Goal: Browse casually: Explore the website without a specific task or goal

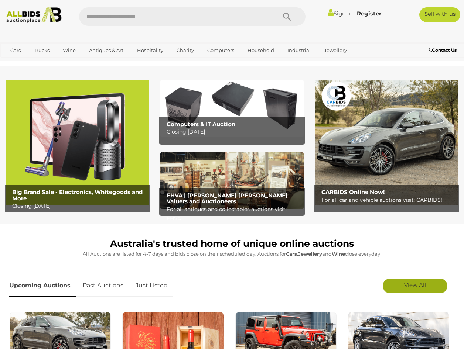
drag, startPoint x: 413, startPoint y: 287, endPoint x: 408, endPoint y: 284, distance: 6.0
click at [413, 287] on span "View All" at bounding box center [415, 285] width 22 height 7
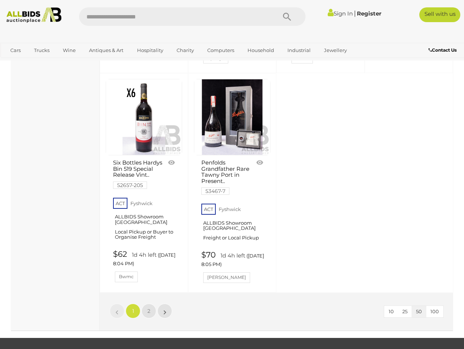
scroll to position [2843, 0]
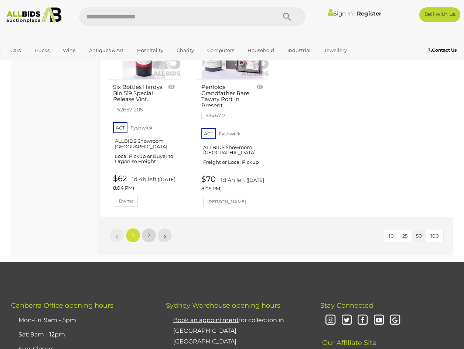
click at [144, 236] on link "2" at bounding box center [148, 235] width 15 height 15
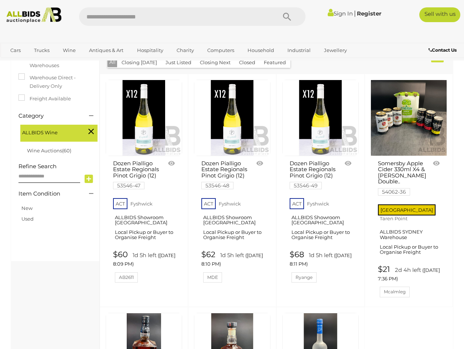
scroll to position [281, 0]
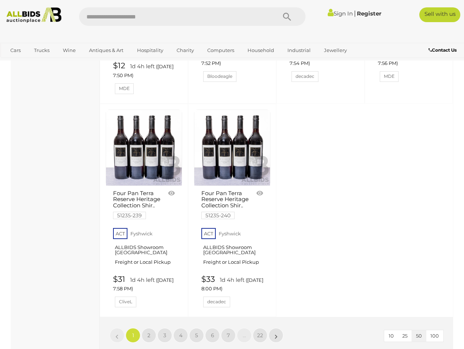
scroll to position [2880, 0]
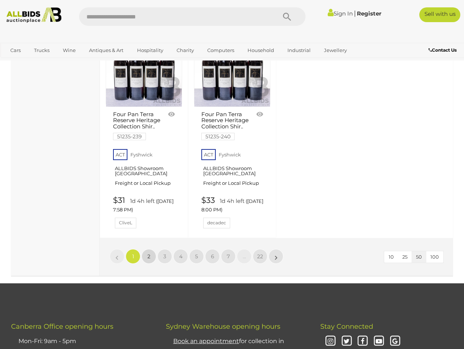
click at [147, 249] on link "2" at bounding box center [148, 256] width 15 height 15
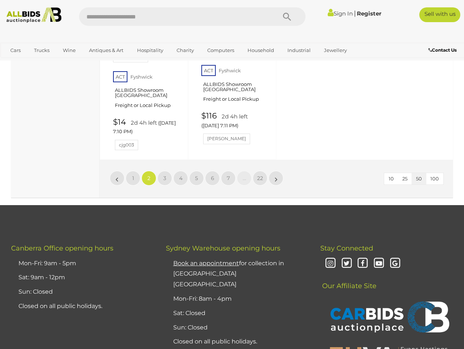
scroll to position [2971, 0]
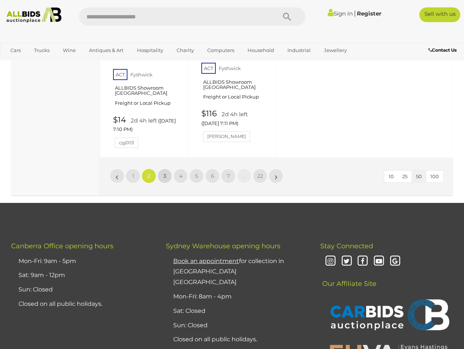
click at [168, 171] on link "3" at bounding box center [164, 176] width 15 height 15
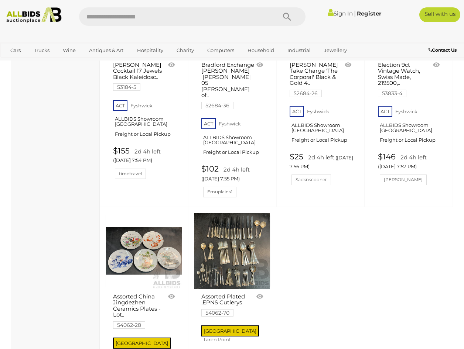
scroll to position [2897, 0]
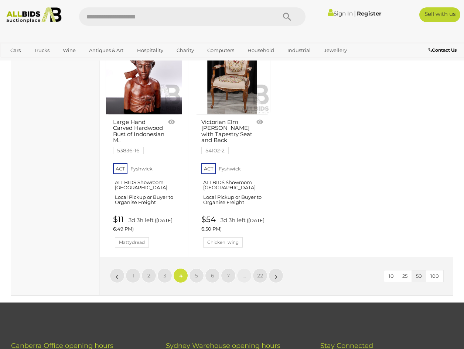
scroll to position [2971, 0]
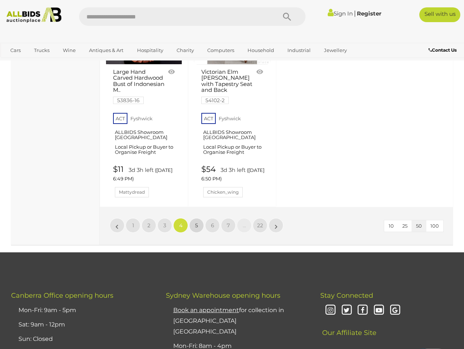
click at [196, 225] on span "5" at bounding box center [196, 225] width 3 height 7
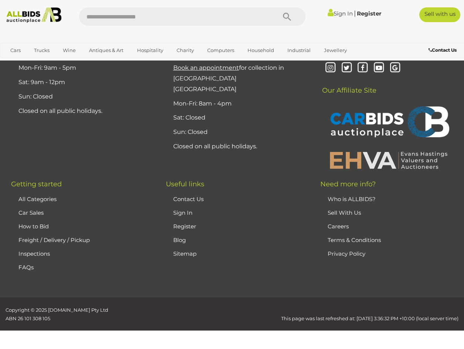
scroll to position [165, 0]
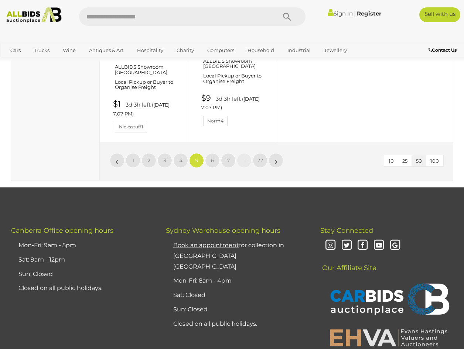
scroll to position [3045, 0]
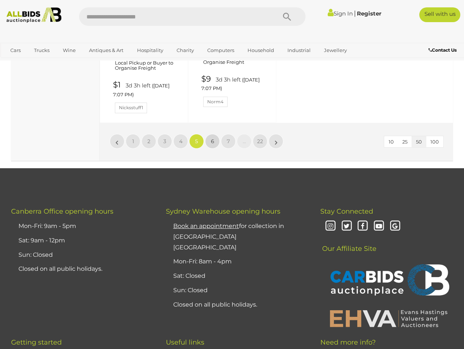
click at [213, 145] on span "6" at bounding box center [212, 141] width 3 height 7
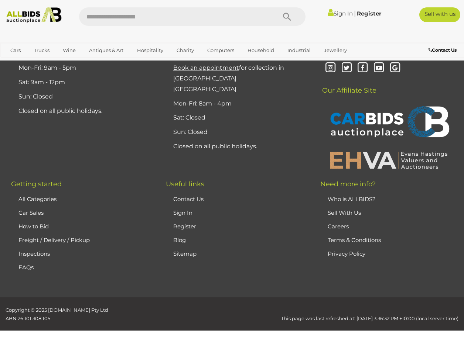
scroll to position [165, 0]
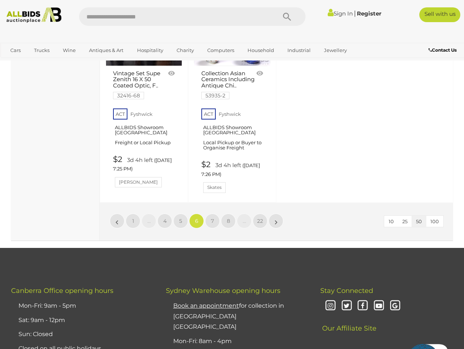
scroll to position [3045, 0]
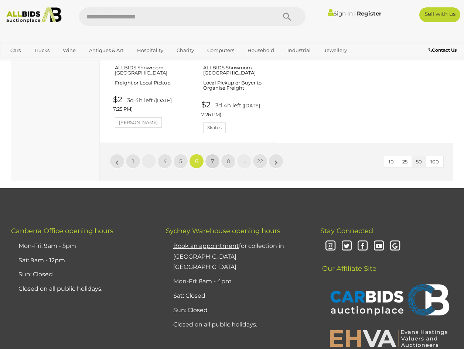
click at [208, 169] on link "7" at bounding box center [212, 161] width 15 height 15
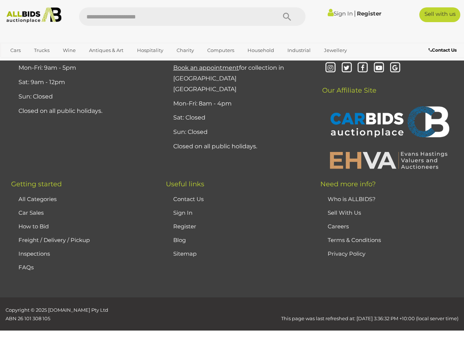
scroll to position [165, 0]
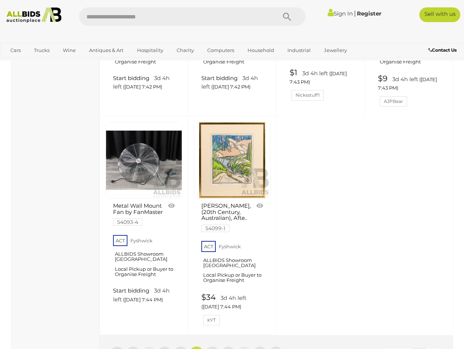
scroll to position [2860, 0]
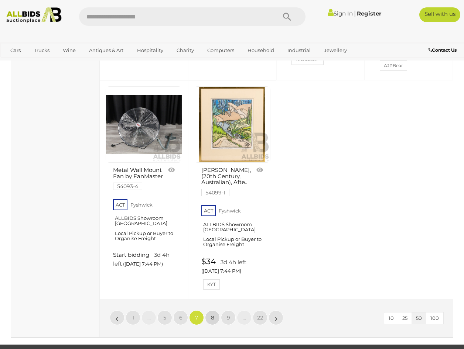
click at [210, 311] on link "8" at bounding box center [212, 318] width 15 height 15
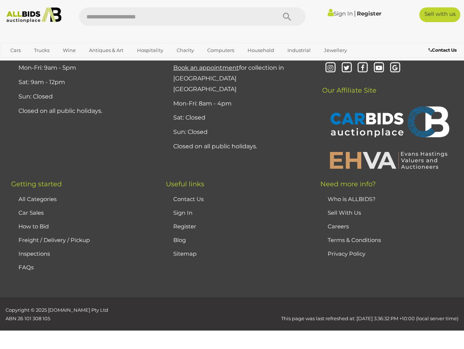
scroll to position [165, 0]
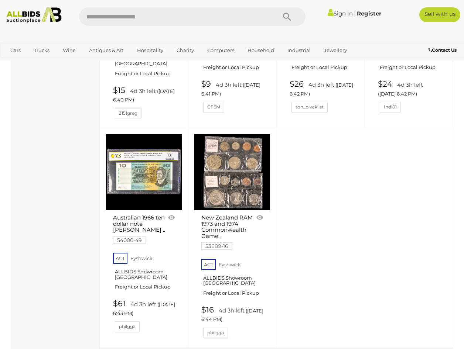
scroll to position [2897, 0]
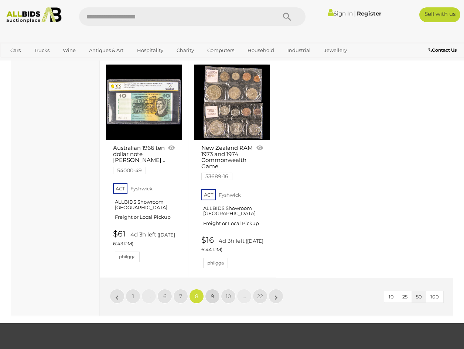
click at [215, 289] on link "9" at bounding box center [212, 296] width 15 height 15
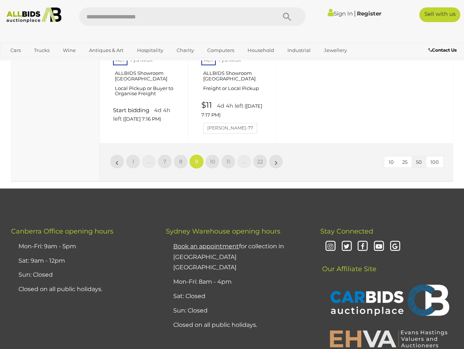
scroll to position [2971, 0]
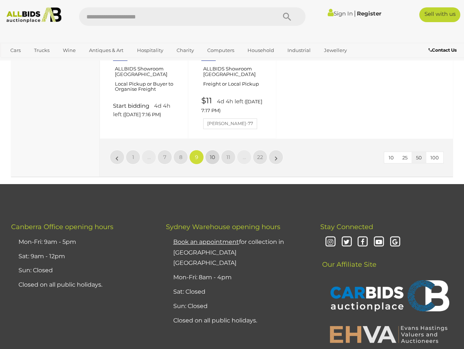
click at [212, 161] on span "10" at bounding box center [212, 157] width 5 height 7
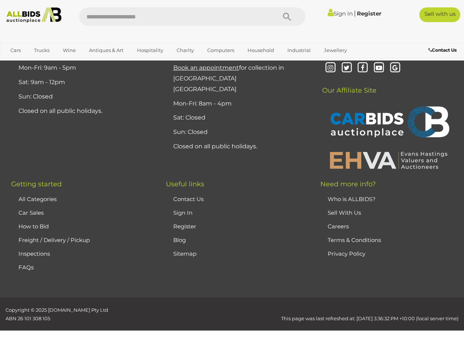
scroll to position [165, 0]
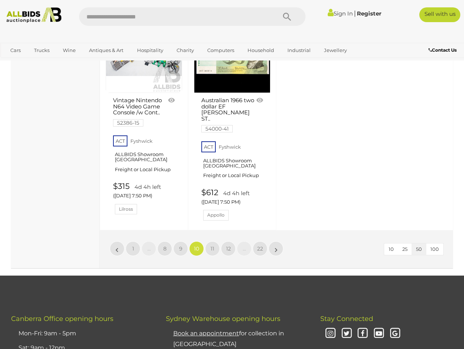
scroll to position [2897, 0]
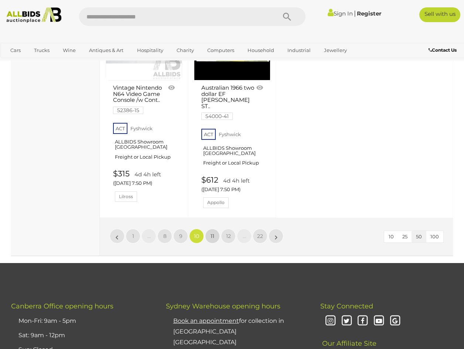
click at [212, 240] on span "11" at bounding box center [212, 236] width 4 height 7
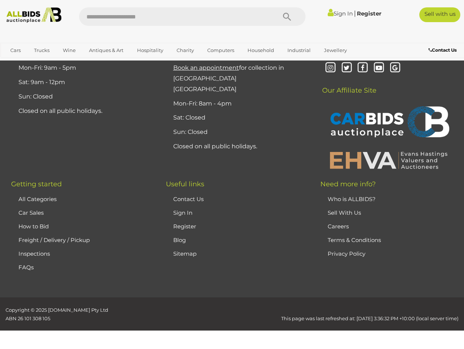
scroll to position [165, 0]
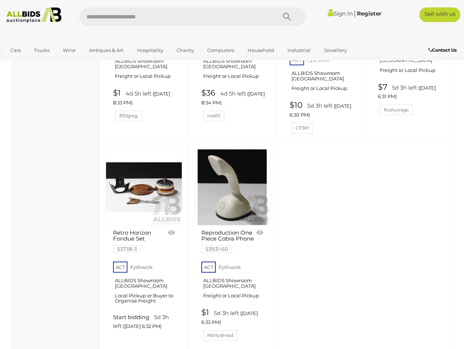
scroll to position [2823, 0]
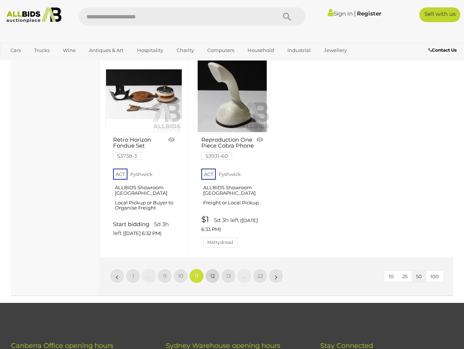
click at [212, 280] on span "12" at bounding box center [212, 276] width 5 height 7
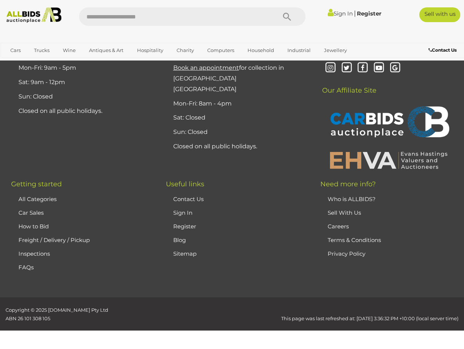
scroll to position [165, 0]
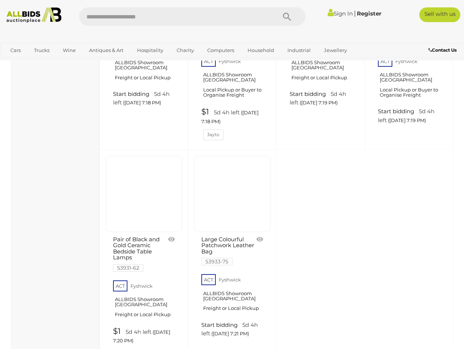
scroll to position [2860, 0]
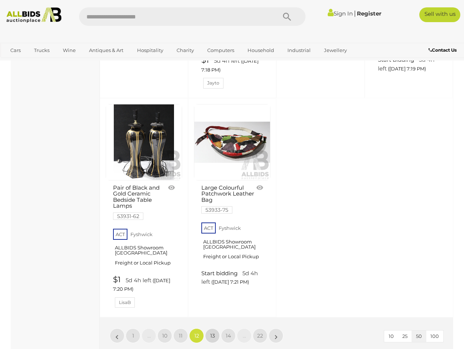
click at [212, 333] on span "13" at bounding box center [212, 336] width 5 height 7
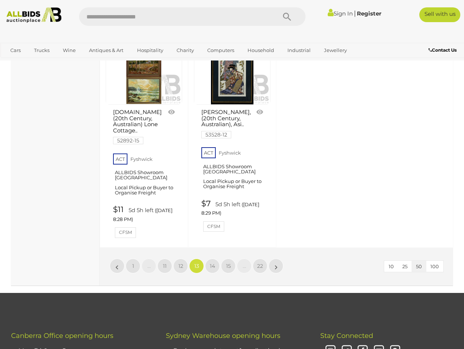
scroll to position [3045, 0]
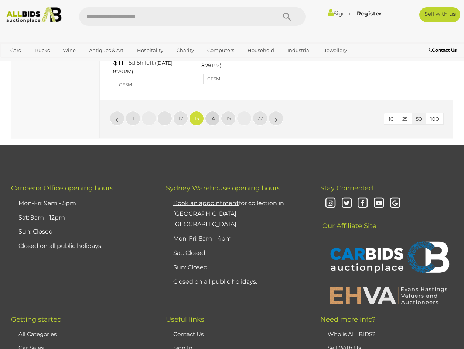
click at [210, 122] on span "14" at bounding box center [212, 118] width 5 height 7
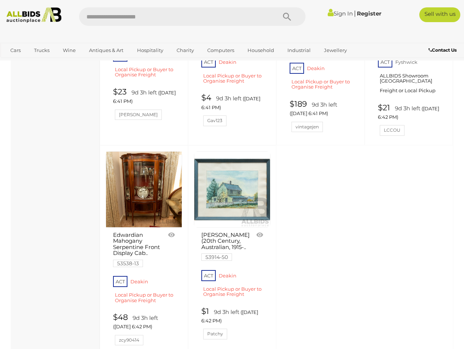
scroll to position [2823, 0]
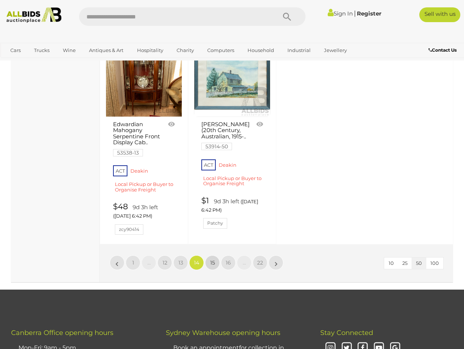
click at [209, 270] on link "15" at bounding box center [212, 263] width 15 height 15
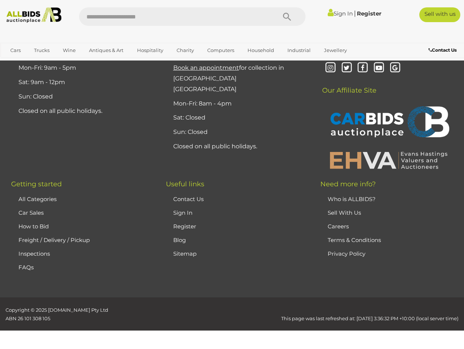
scroll to position [165, 0]
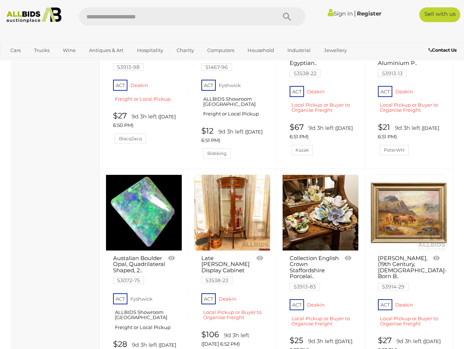
scroll to position [1826, 0]
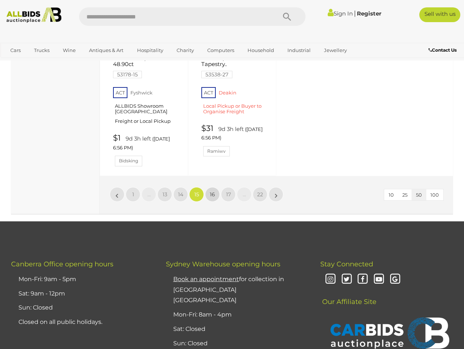
click at [210, 198] on span "16" at bounding box center [212, 194] width 5 height 7
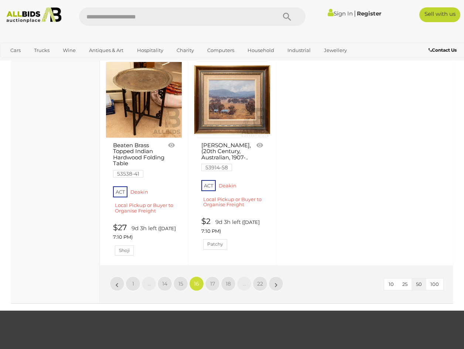
scroll to position [2934, 0]
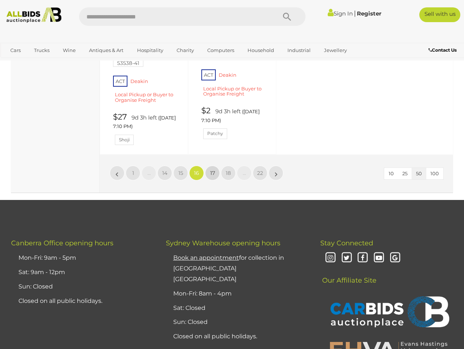
click at [214, 176] on span "17" at bounding box center [212, 173] width 5 height 7
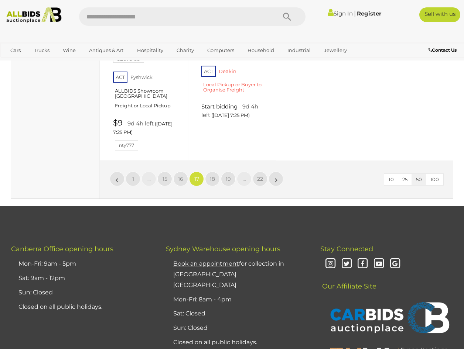
scroll to position [2934, 0]
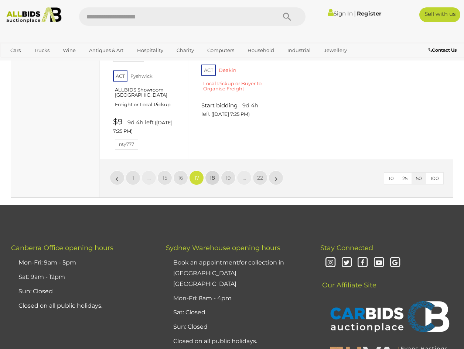
click at [211, 181] on span "18" at bounding box center [212, 178] width 5 height 7
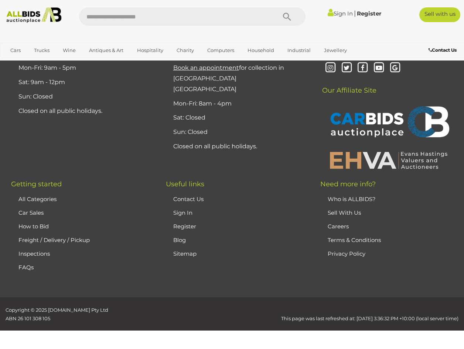
scroll to position [165, 0]
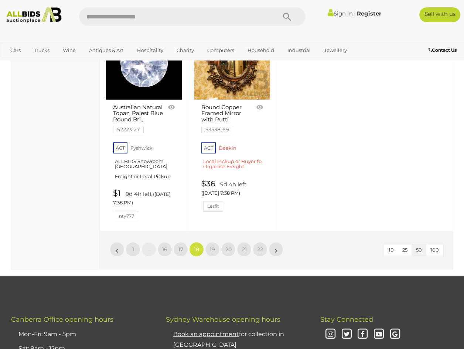
scroll to position [2934, 0]
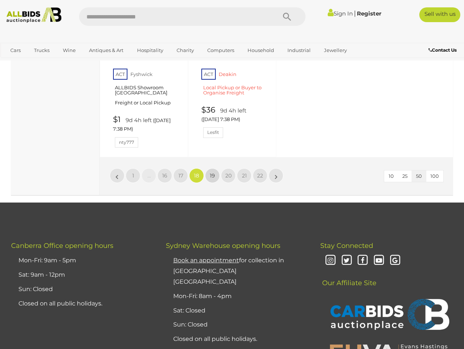
click at [212, 179] on span "19" at bounding box center [212, 175] width 5 height 7
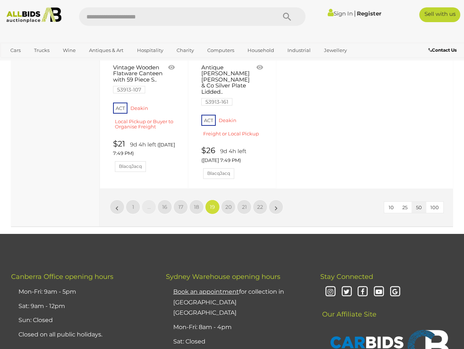
scroll to position [2897, 0]
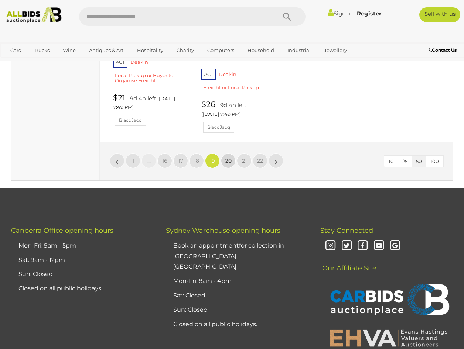
click at [230, 164] on span "20" at bounding box center [228, 161] width 6 height 7
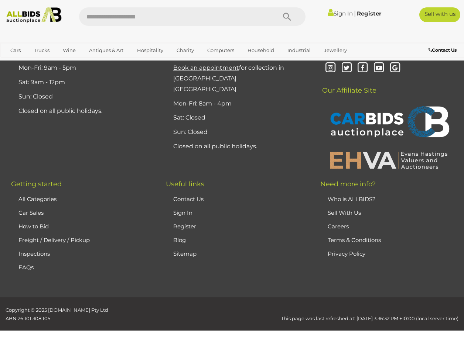
scroll to position [165, 0]
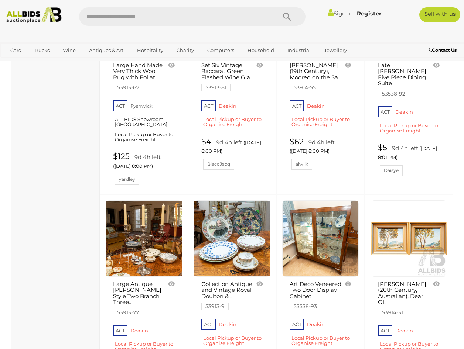
scroll to position [2343, 0]
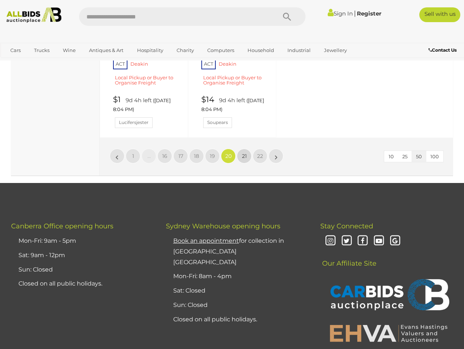
click at [246, 160] on span "21" at bounding box center [244, 156] width 5 height 7
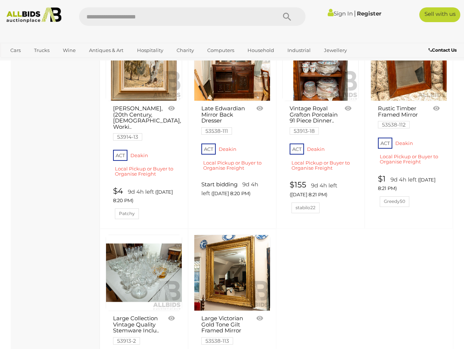
scroll to position [2749, 0]
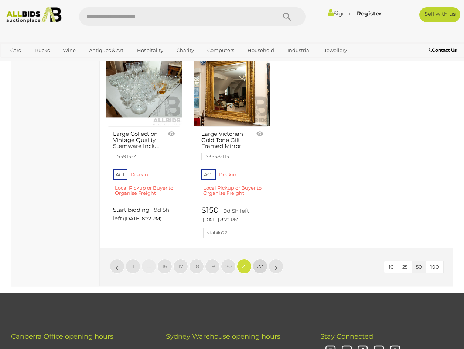
click at [260, 263] on span "22" at bounding box center [260, 266] width 6 height 7
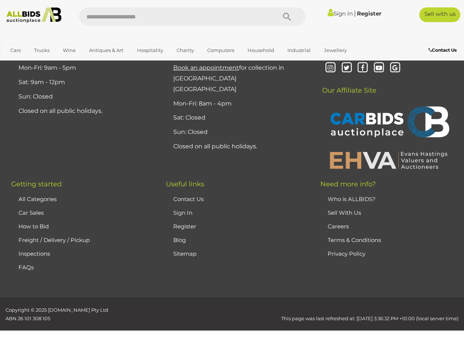
scroll to position [165, 0]
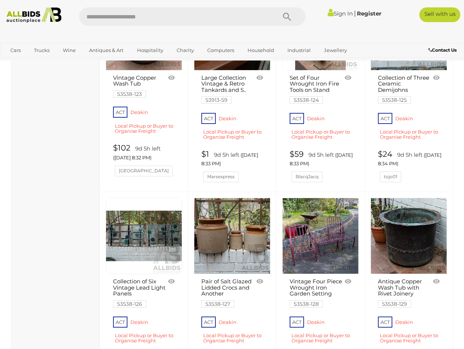
scroll to position [1235, 0]
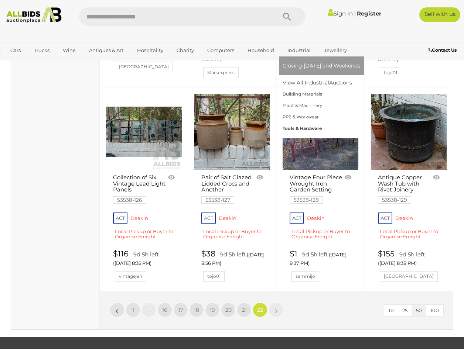
click at [302, 126] on link "Tools & Hardware" at bounding box center [321, 128] width 78 height 11
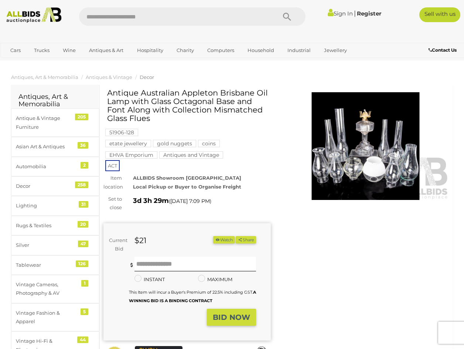
click at [338, 165] on img at bounding box center [365, 146] width 167 height 108
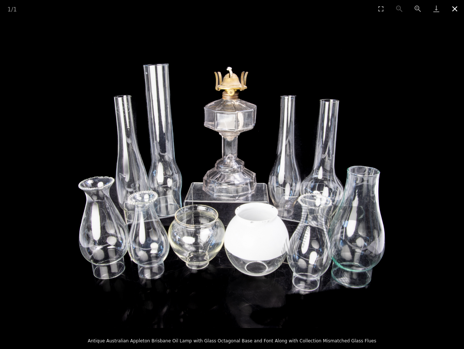
click at [454, 9] on button "Close gallery" at bounding box center [454, 8] width 18 height 17
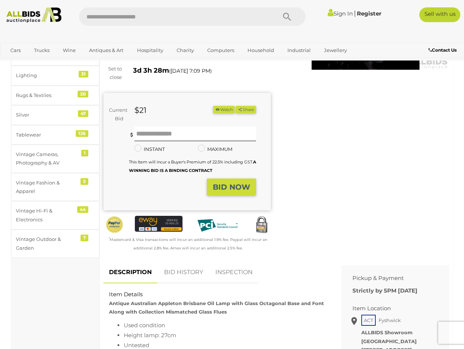
scroll to position [37, 0]
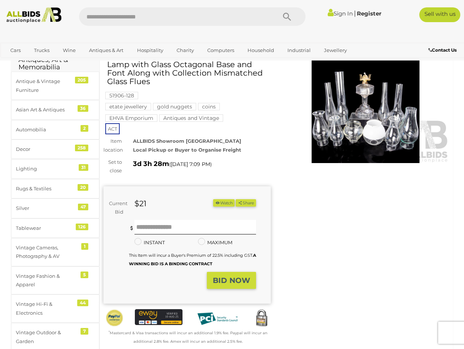
click at [234, 206] on button "Watch" at bounding box center [223, 203] width 21 height 8
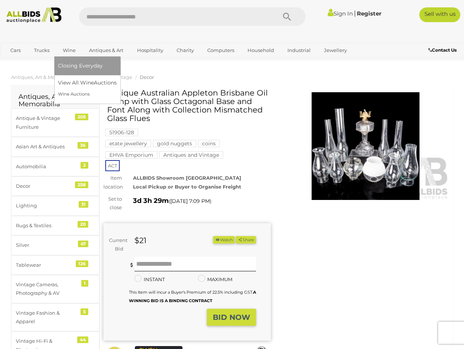
scroll to position [37, 0]
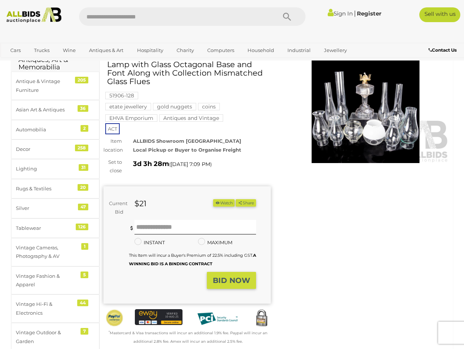
click at [334, 13] on link "Sign In" at bounding box center [340, 13] width 25 height 7
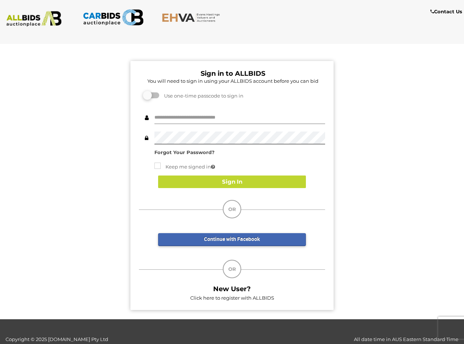
click at [246, 117] on input "text" at bounding box center [239, 117] width 171 height 13
type input "**********"
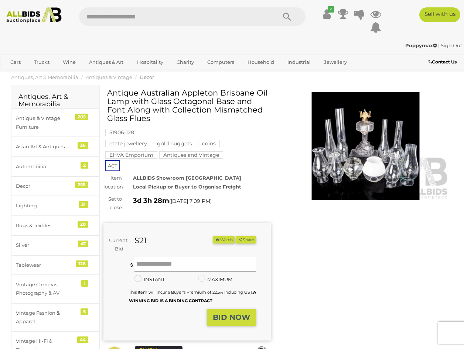
click at [234, 240] on button "Watch" at bounding box center [223, 240] width 21 height 8
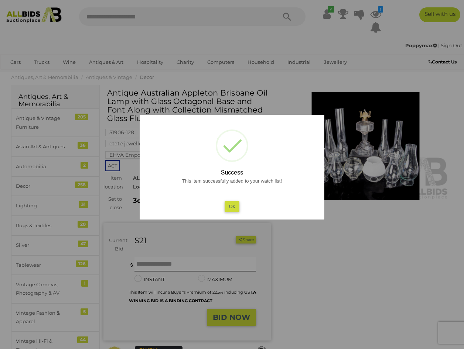
click at [231, 207] on button "Ok" at bounding box center [232, 206] width 15 height 11
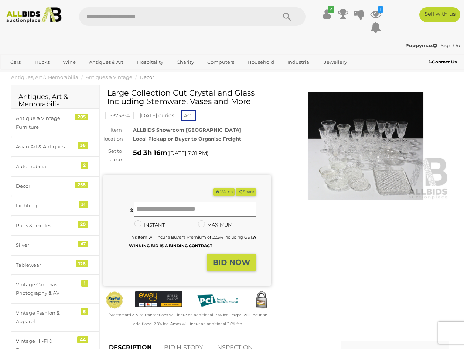
click at [369, 151] on img at bounding box center [365, 146] width 167 height 108
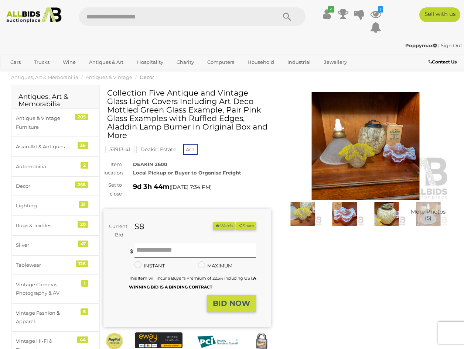
click at [360, 134] on img at bounding box center [365, 146] width 167 height 108
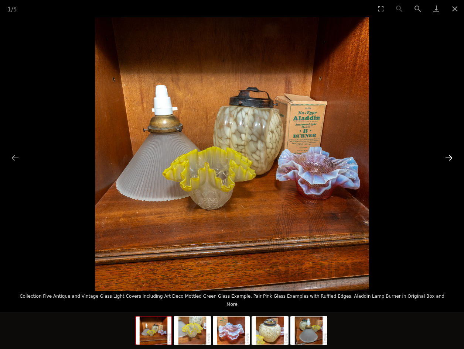
click at [450, 157] on button "Next slide" at bounding box center [449, 158] width 16 height 14
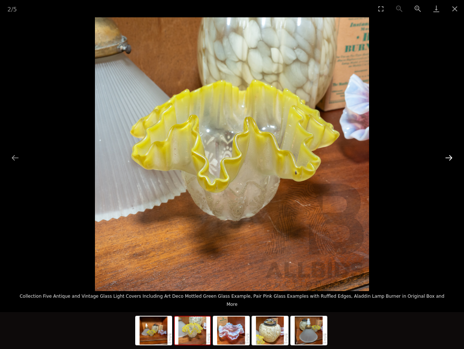
click at [450, 157] on button "Next slide" at bounding box center [449, 158] width 16 height 14
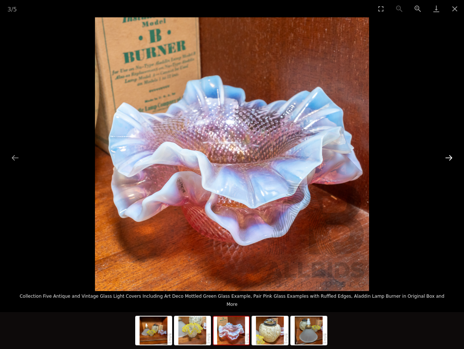
click at [450, 157] on button "Next slide" at bounding box center [449, 158] width 16 height 14
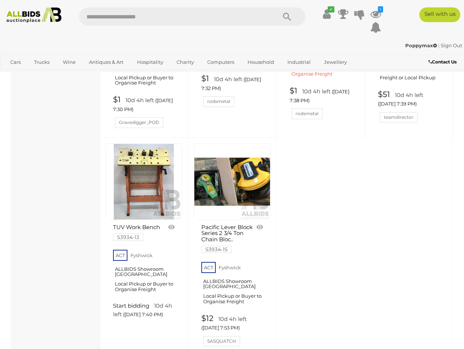
scroll to position [2769, 0]
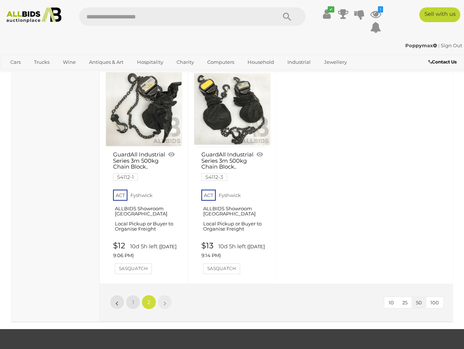
scroll to position [1453, 0]
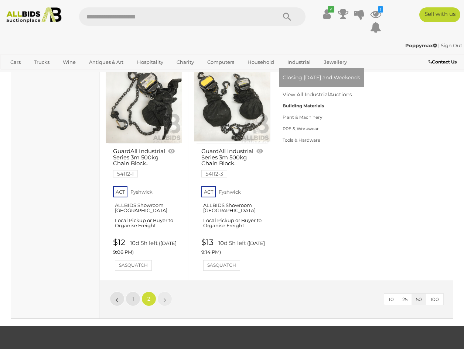
click at [297, 106] on link "Building Materials" at bounding box center [321, 105] width 78 height 11
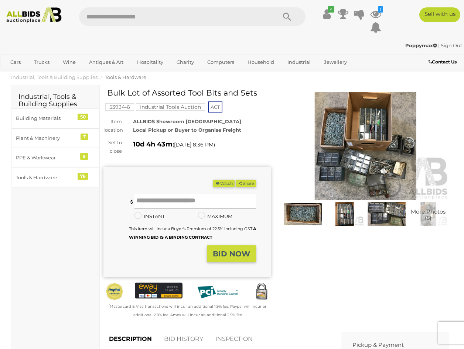
click at [367, 150] on img at bounding box center [365, 146] width 167 height 108
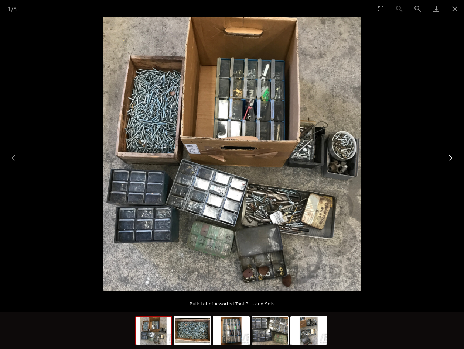
click at [450, 155] on button "Next slide" at bounding box center [449, 158] width 16 height 14
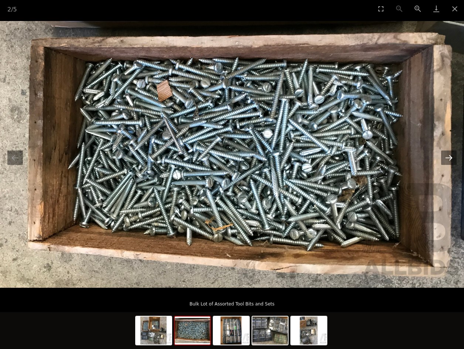
click at [450, 155] on button "Next slide" at bounding box center [449, 158] width 16 height 14
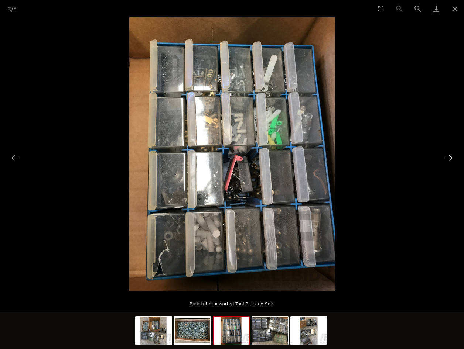
click at [450, 155] on button "Next slide" at bounding box center [449, 158] width 16 height 14
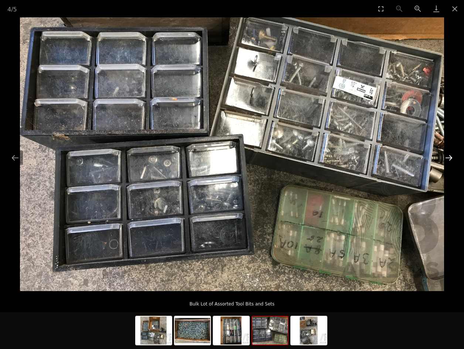
click at [450, 155] on button "Next slide" at bounding box center [449, 158] width 16 height 14
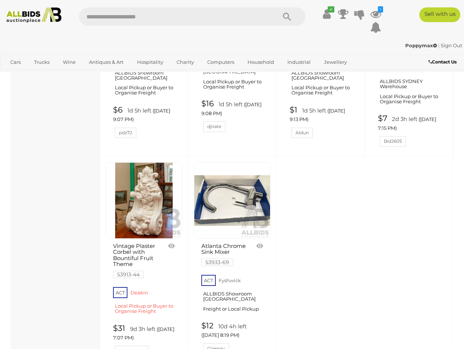
scroll to position [2880, 0]
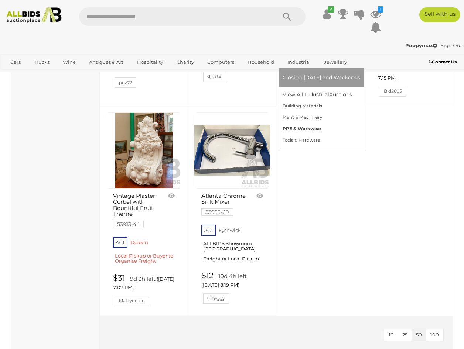
click at [299, 128] on link "PPE & Workwear" at bounding box center [321, 128] width 78 height 11
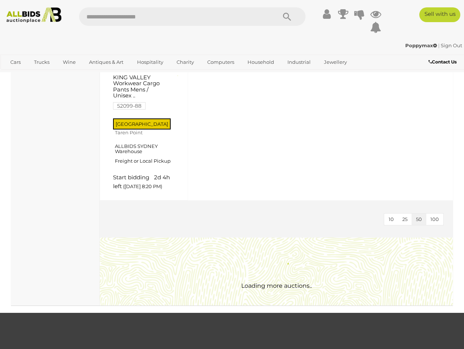
scroll to position [738, 0]
